Goal: Information Seeking & Learning: Learn about a topic

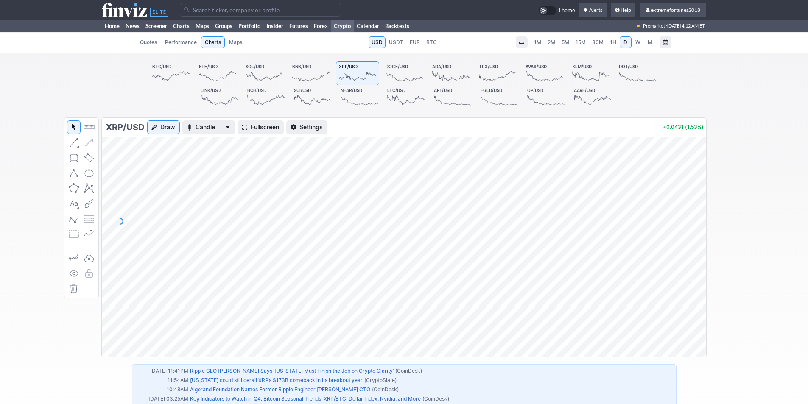
click at [209, 13] on input "Search" at bounding box center [260, 10] width 161 height 14
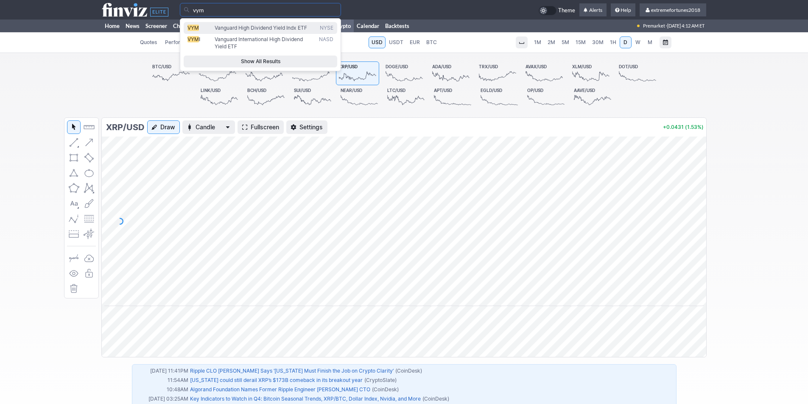
click at [225, 28] on span "Vanguard High Dividend Yield Indx ETF" at bounding box center [261, 28] width 92 height 6
type input "VYM"
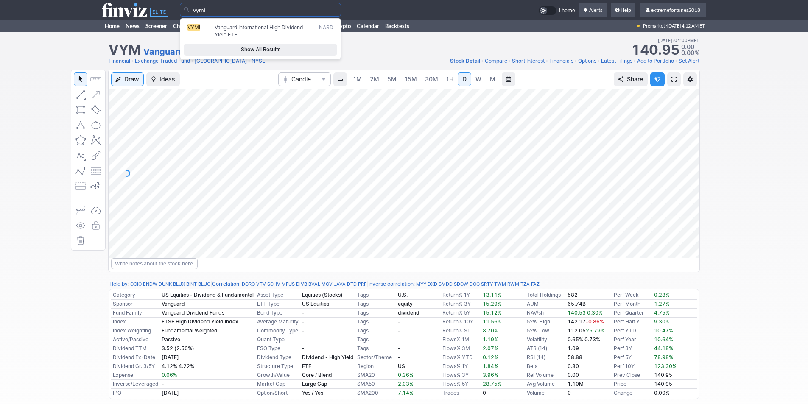
click at [241, 29] on span "Vanguard International High Dividend Yield ETF" at bounding box center [259, 31] width 88 height 14
type input "VYMI"
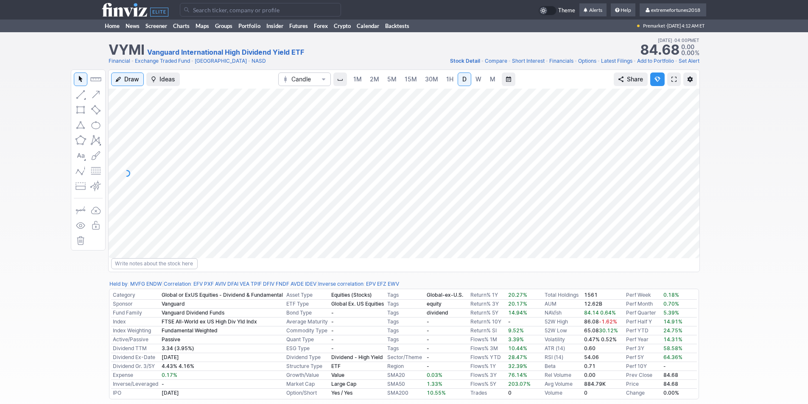
drag, startPoint x: 691, startPoint y: 157, endPoint x: 685, endPoint y: 129, distance: 29.0
click at [685, 129] on div at bounding box center [691, 171] width 18 height 149
drag, startPoint x: 690, startPoint y: 182, endPoint x: 689, endPoint y: 148, distance: 34.4
click at [689, 148] on div at bounding box center [691, 171] width 18 height 149
click at [669, 207] on div at bounding box center [404, 174] width 591 height 170
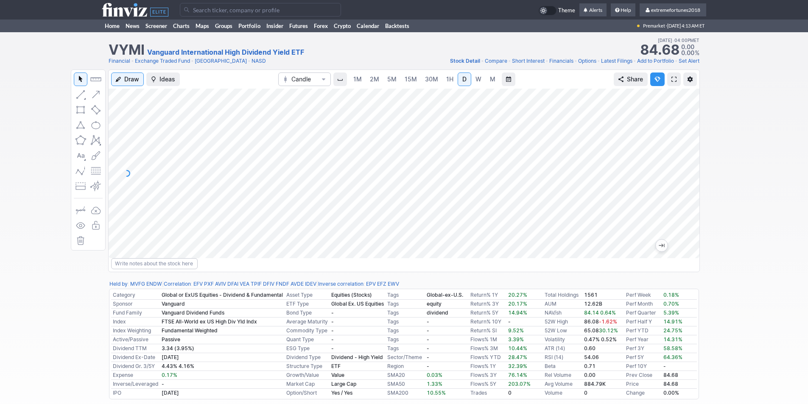
drag, startPoint x: 690, startPoint y: 188, endPoint x: 687, endPoint y: 171, distance: 17.8
click at [689, 186] on div at bounding box center [691, 171] width 18 height 149
drag, startPoint x: 691, startPoint y: 164, endPoint x: 692, endPoint y: 189, distance: 25.1
click at [692, 189] on div at bounding box center [691, 171] width 18 height 149
